Goal: Task Accomplishment & Management: Manage account settings

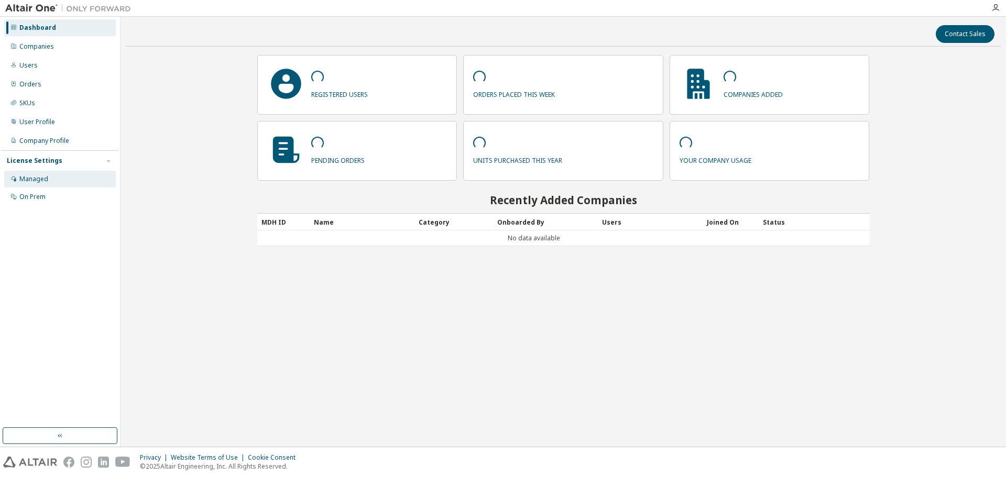
click at [51, 177] on div "Managed" at bounding box center [60, 179] width 112 height 17
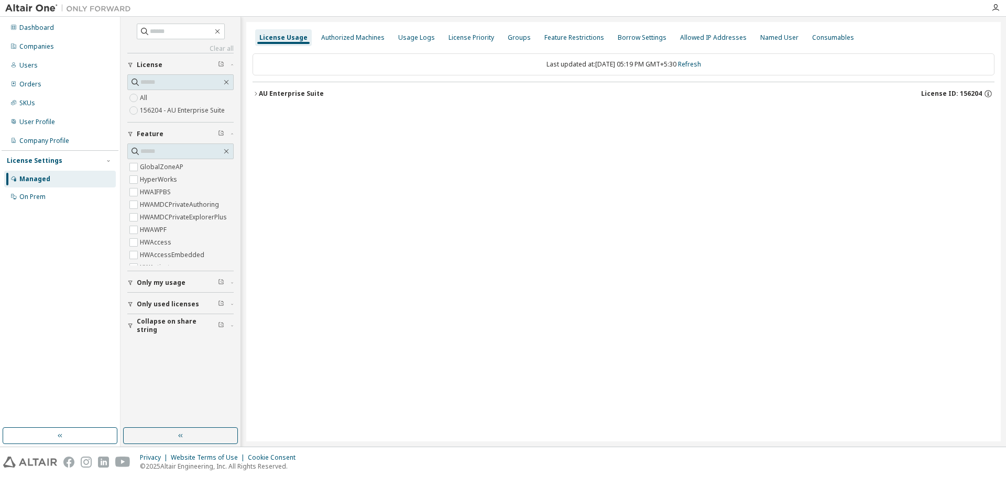
click at [303, 92] on div "AU Enterprise Suite" at bounding box center [291, 94] width 65 height 8
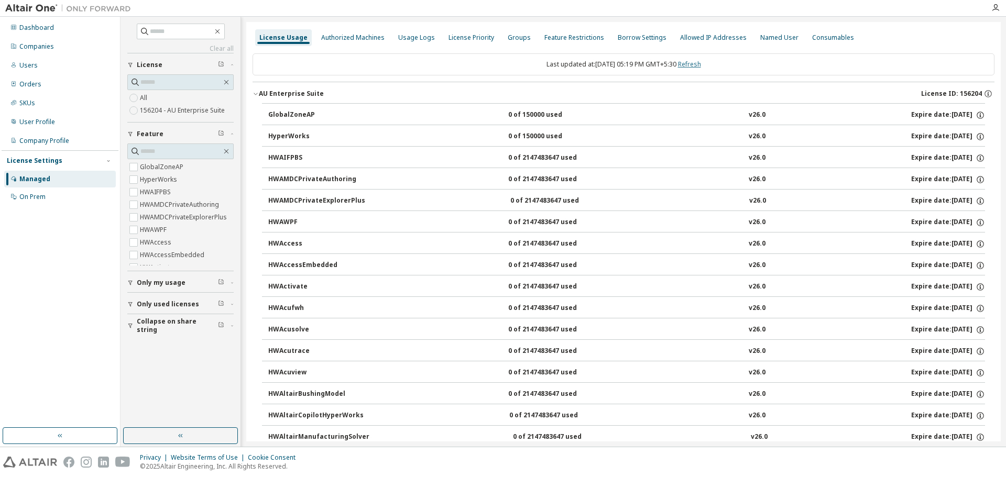
click at [691, 61] on link "Refresh" at bounding box center [689, 64] width 23 height 9
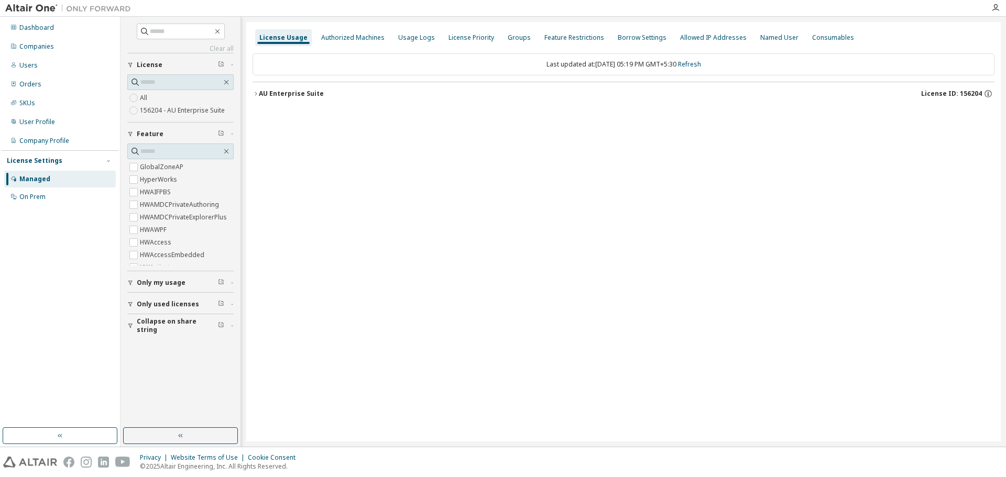
click at [280, 89] on button "AU Enterprise Suite License ID: 156204" at bounding box center [624, 93] width 742 height 23
